Goal: Information Seeking & Learning: Learn about a topic

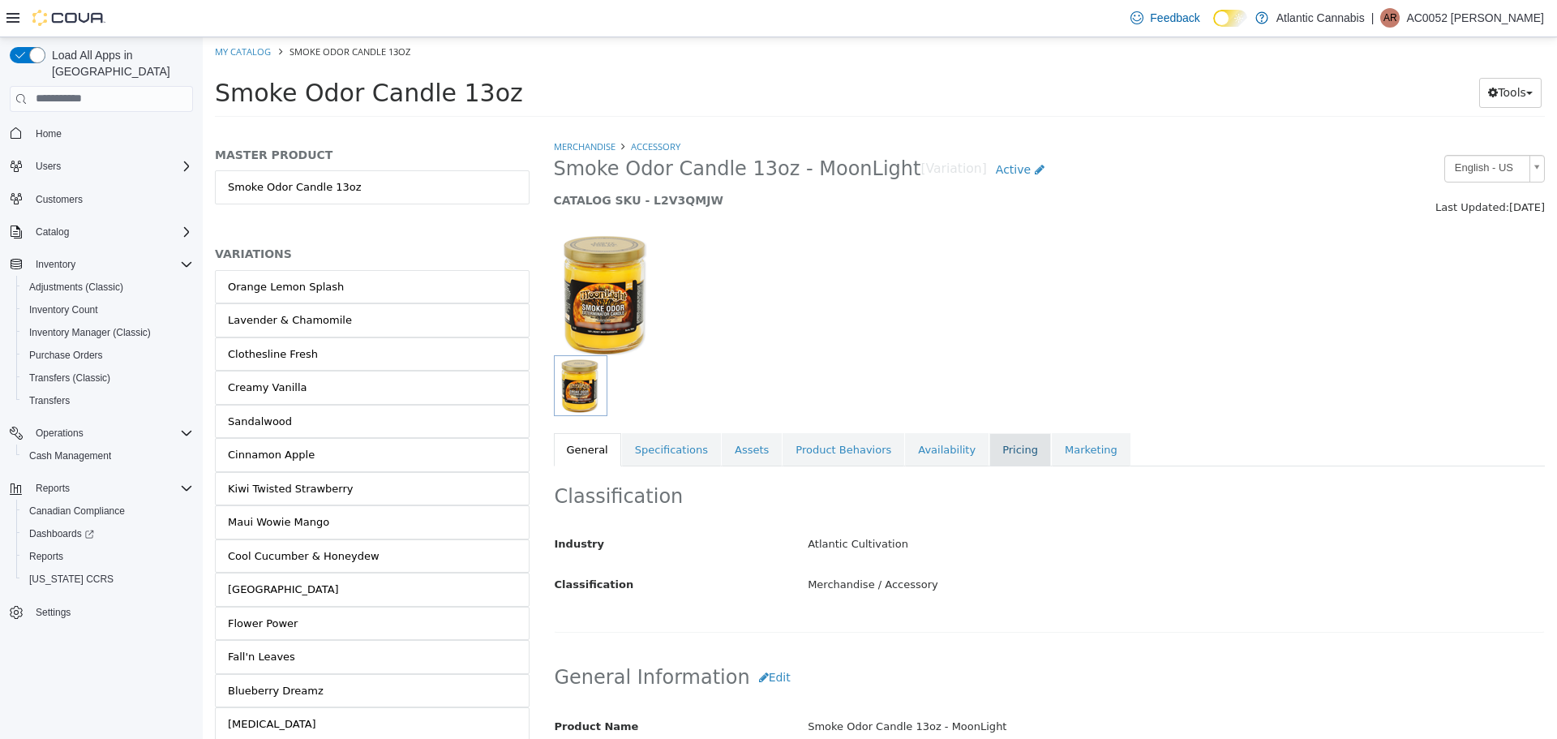
click at [989, 448] on link "Pricing" at bounding box center [1020, 449] width 62 height 34
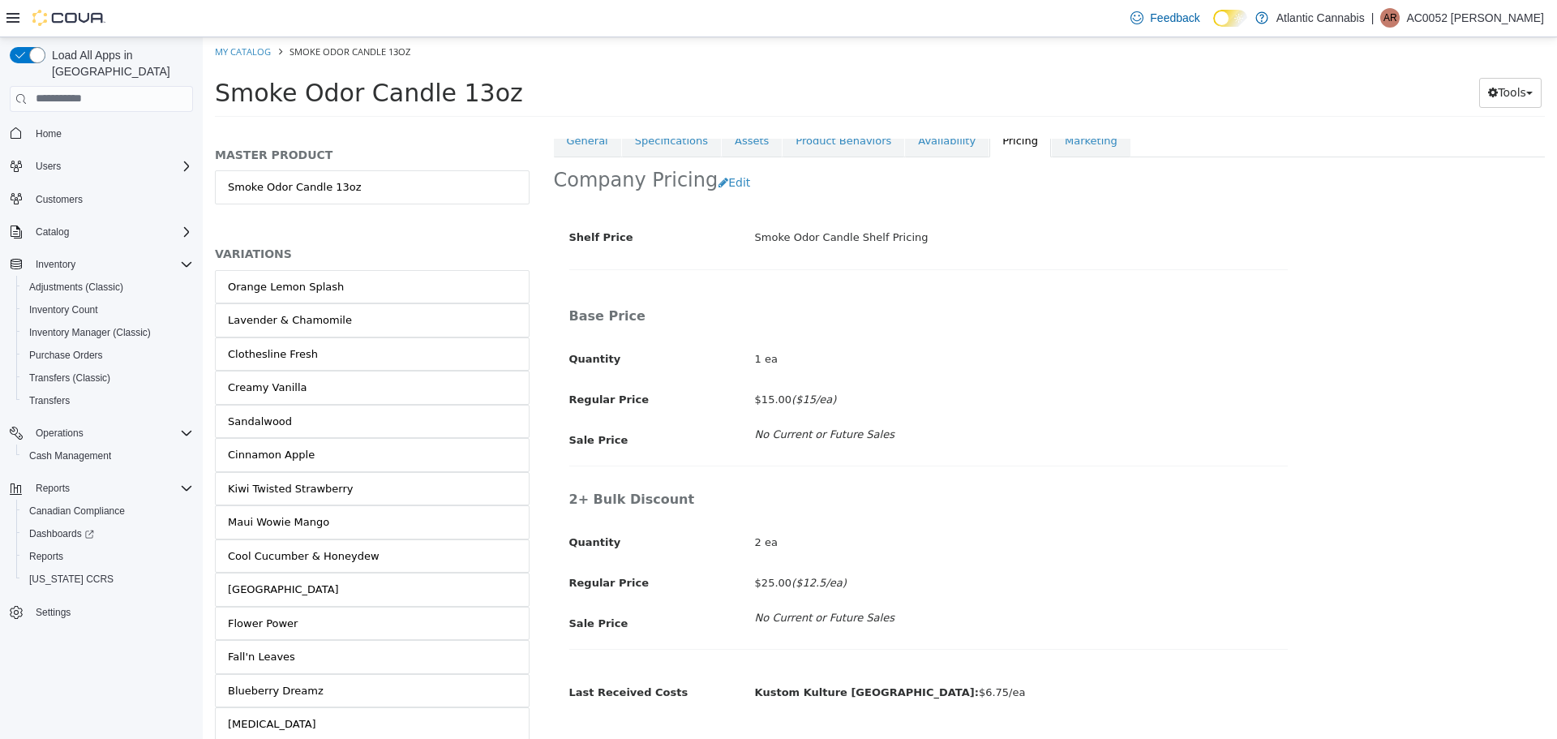
scroll to position [349, 0]
